Goal: Find specific page/section: Find specific page/section

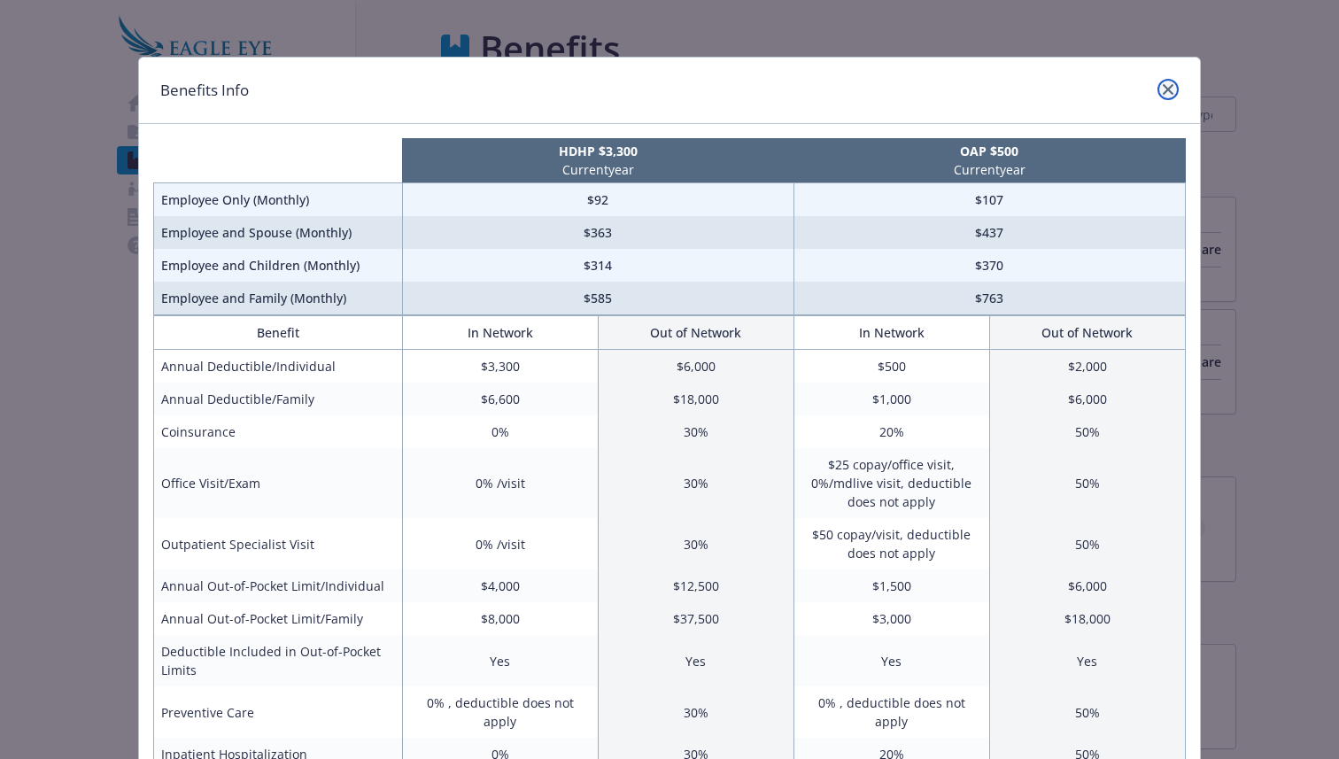
click at [1165, 90] on icon "close" at bounding box center [1168, 89] width 11 height 11
